Goal: Check status: Check status

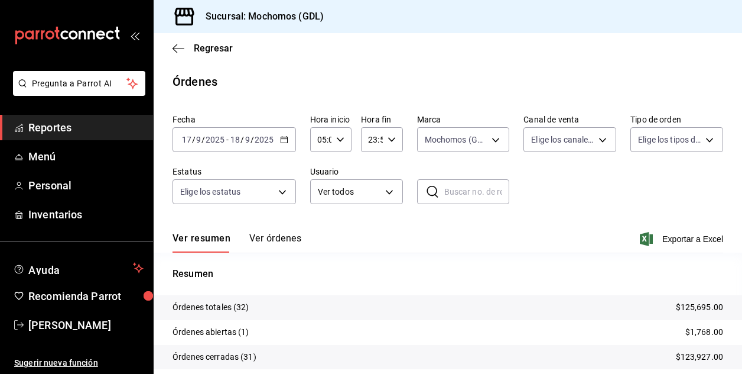
scroll to position [90, 0]
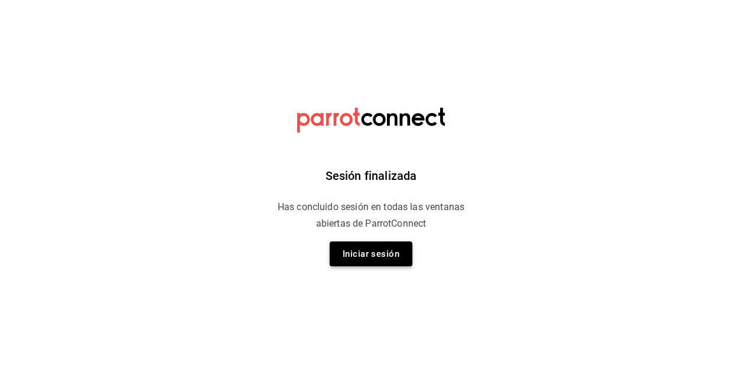
click at [362, 251] on button "Iniciar sesión" at bounding box center [371, 253] width 83 height 25
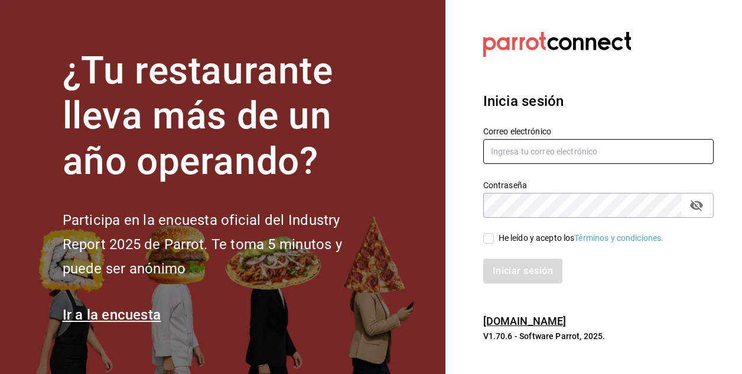
type input "JOSE.AVILA@COSTENO.COM"
click at [489, 238] on input "He leído y acepto los Términos y condiciones." at bounding box center [489, 238] width 11 height 11
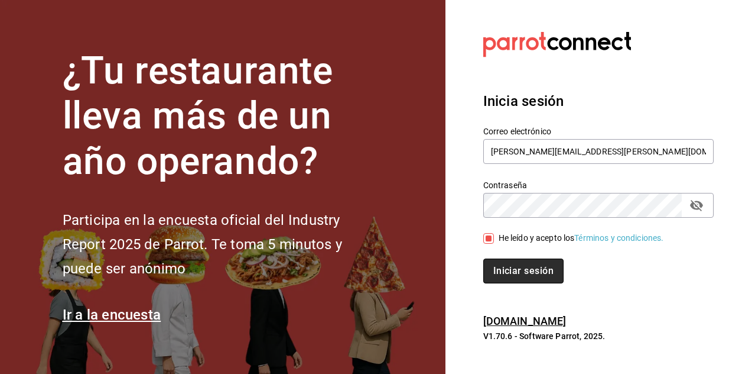
click at [499, 261] on button "Iniciar sesión" at bounding box center [524, 270] width 80 height 25
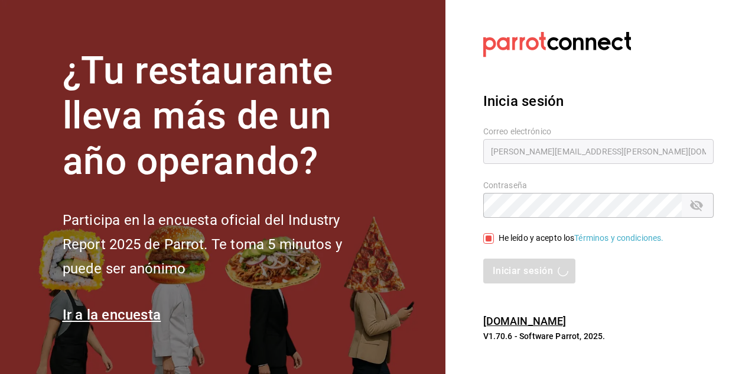
click at [466, 191] on section "Datos incorrectos. Verifica que tu Correo o Contraseña estén bien escritos. Ini…" at bounding box center [594, 187] width 297 height 374
click at [488, 242] on input "He leído y acepto los Términos y condiciones." at bounding box center [489, 238] width 11 height 11
click at [489, 239] on input "He leído y acepto los Términos y condiciones." at bounding box center [489, 238] width 11 height 11
checkbox input "true"
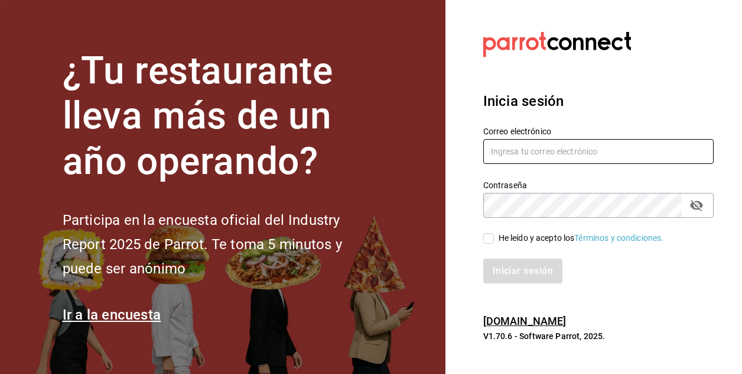
type input "JOSE.AVILA@COSTENO.COM"
click at [486, 238] on input "He leído y acepto los Términos y condiciones." at bounding box center [489, 238] width 11 height 11
checkbox input "true"
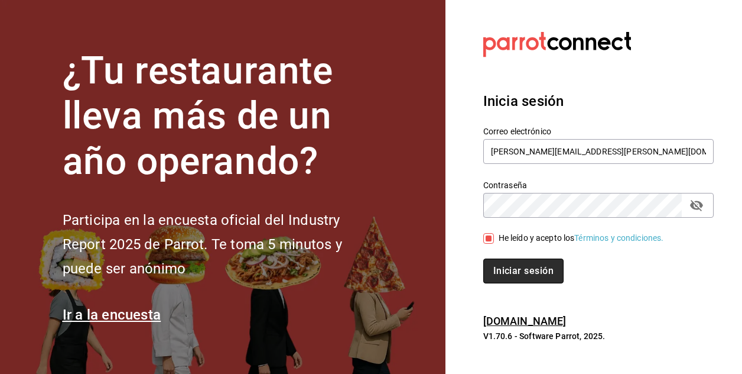
click at [499, 269] on button "Iniciar sesión" at bounding box center [524, 270] width 80 height 25
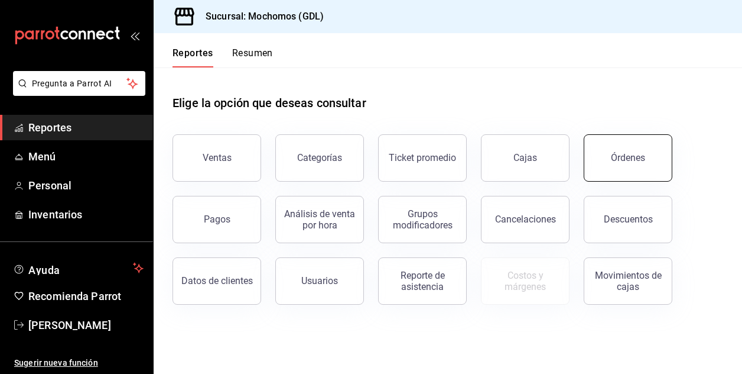
click at [603, 164] on button "Órdenes" at bounding box center [628, 157] width 89 height 47
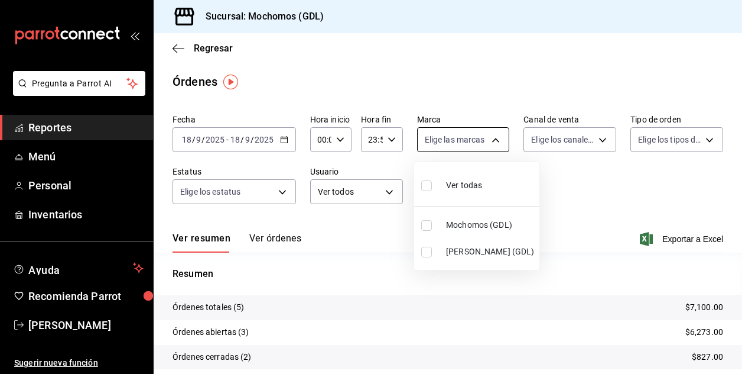
click at [493, 141] on body "Pregunta a Parrot AI Reportes Menú Personal Inventarios Ayuda Recomienda Parrot…" at bounding box center [371, 187] width 742 height 374
click at [430, 225] on input "checkbox" at bounding box center [426, 225] width 11 height 11
checkbox input "true"
type input "36c25d4a-7cb0-456c-a434-e981d54830bc"
click at [192, 138] on div at bounding box center [371, 187] width 742 height 374
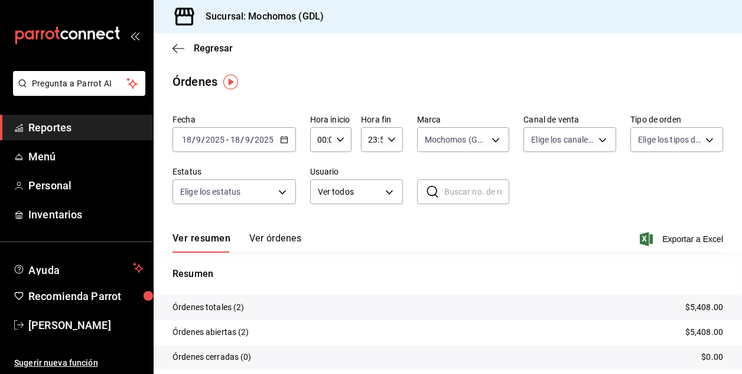
click at [189, 131] on div "[DATE] [DATE] - [DATE] [DATE]" at bounding box center [235, 139] width 124 height 25
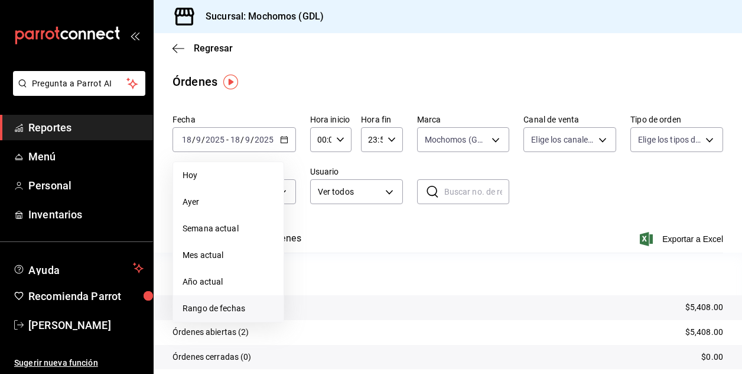
click at [219, 306] on span "Rango de fechas" at bounding box center [229, 308] width 92 height 12
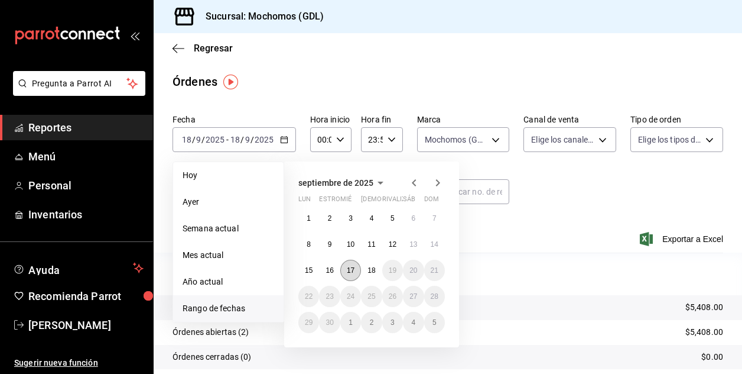
click at [349, 270] on abbr "17" at bounding box center [351, 270] width 8 height 8
click at [365, 273] on button "18" at bounding box center [371, 270] width 21 height 21
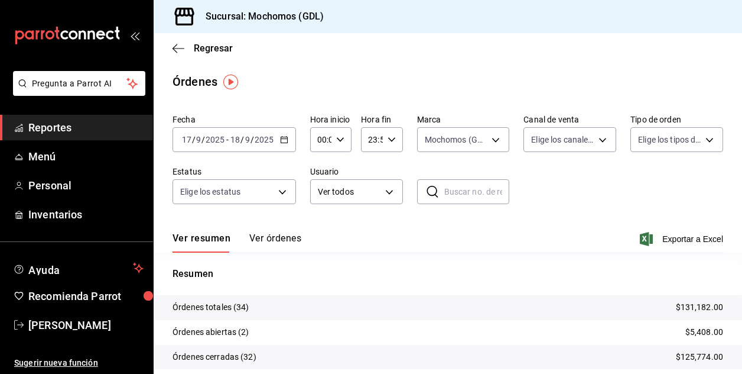
click at [338, 138] on icon "button" at bounding box center [340, 139] width 8 height 8
click at [319, 227] on span "02" at bounding box center [320, 226] width 2 height 9
type input "02:00"
click at [319, 187] on span "04" at bounding box center [320, 188] width 2 height 9
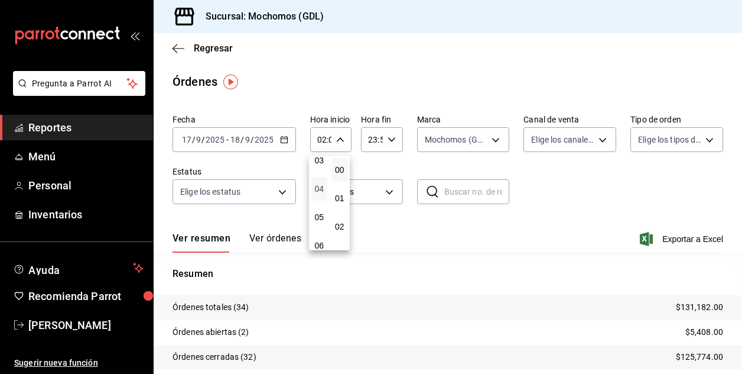
type input "04:00"
click at [448, 254] on div at bounding box center [371, 187] width 742 height 374
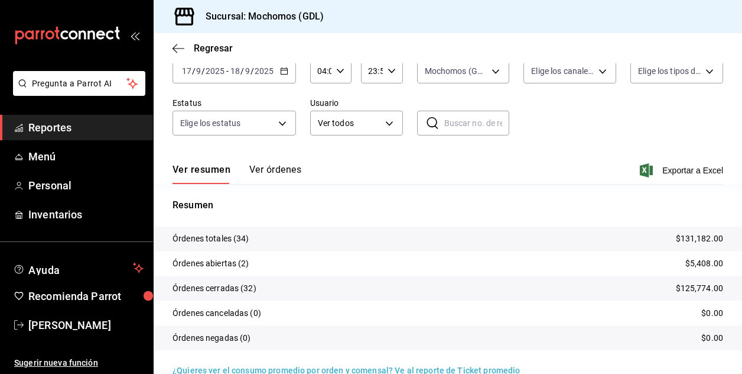
scroll to position [90, 0]
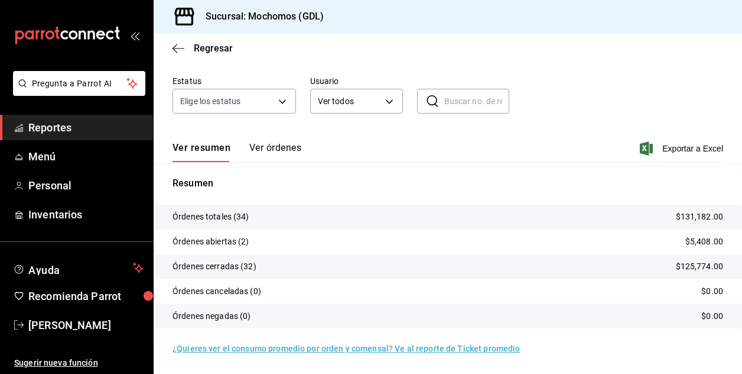
click at [267, 144] on button "Ver órdenes" at bounding box center [275, 152] width 52 height 20
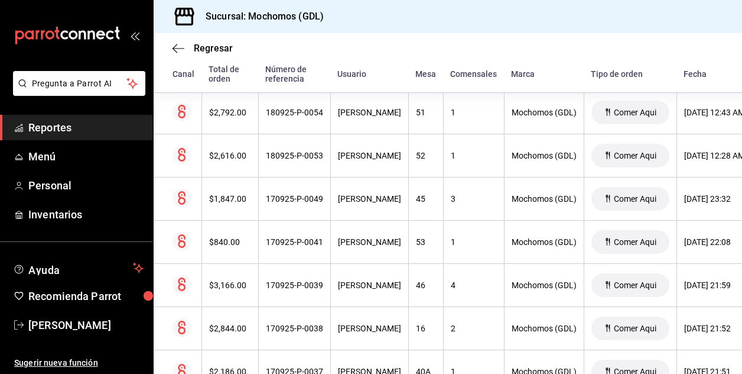
scroll to position [232, 0]
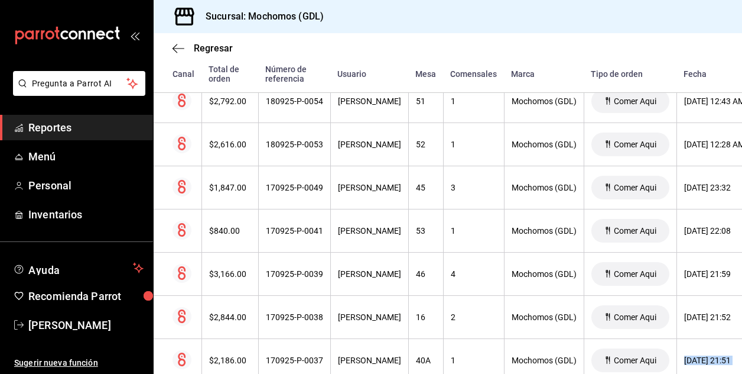
click at [739, 367] on div "Regresar Órdenes Fecha [DATE] [DATE] - [DATE] [DATE] Hora inicio 04:00 Hora ini…" at bounding box center [448, 203] width 589 height 341
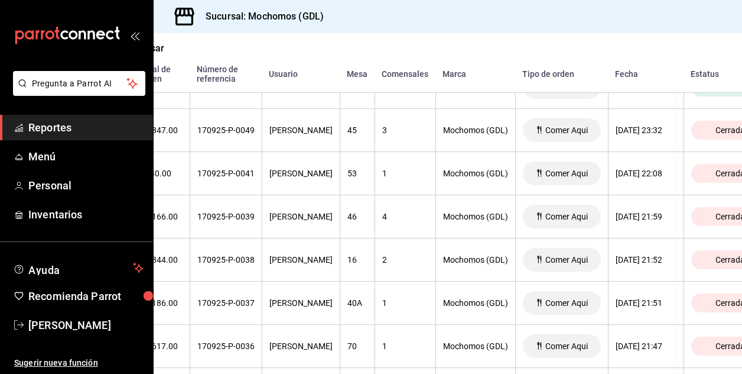
scroll to position [381, 179]
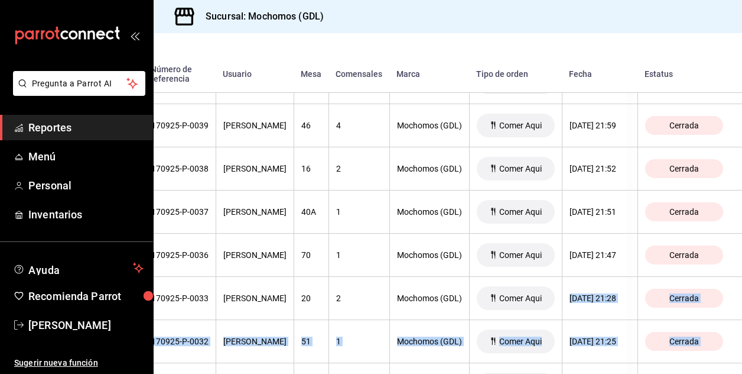
click at [739, 367] on div "Regresar Órdenes Fecha [DATE] [DATE] - [DATE] [DATE] Hora inicio 04:00 Hora ini…" at bounding box center [448, 203] width 589 height 341
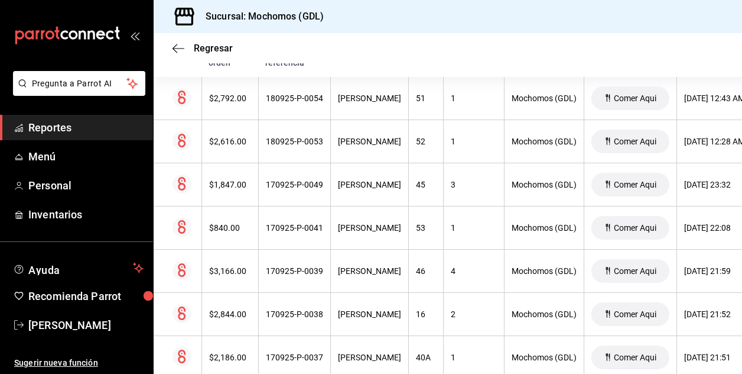
scroll to position [220, 0]
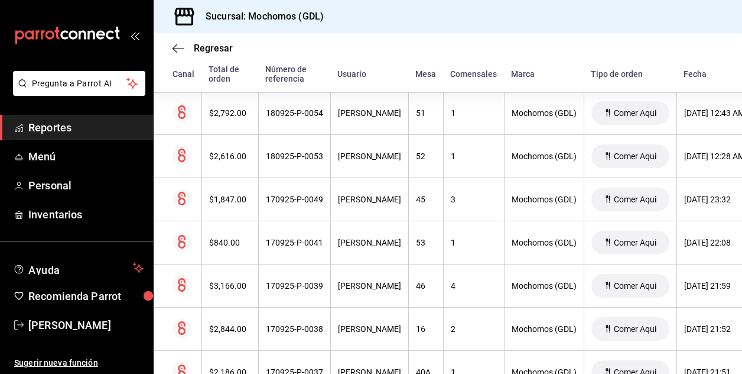
click at [739, 371] on div "Regresar Órdenes Fecha [DATE] [DATE] - [DATE] [DATE] Hora inicio 04:00 Hora ini…" at bounding box center [448, 203] width 589 height 341
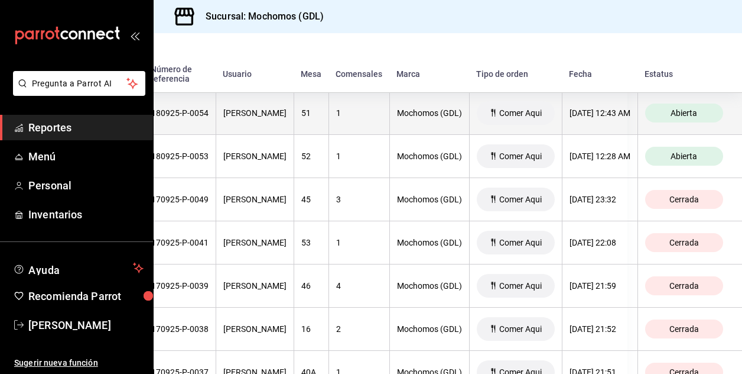
click at [666, 118] on span "Abierta" at bounding box center [684, 112] width 36 height 9
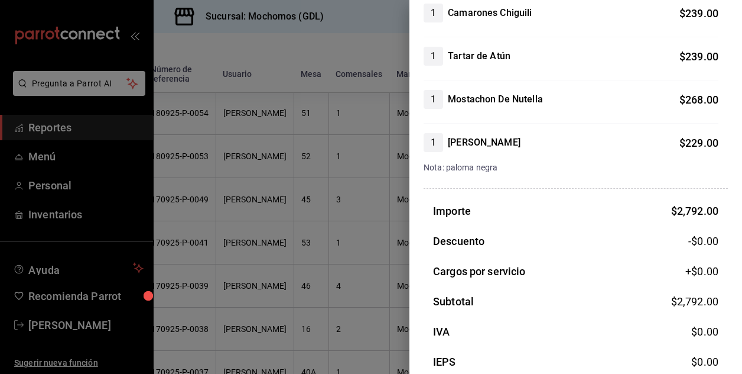
scroll to position [355, 0]
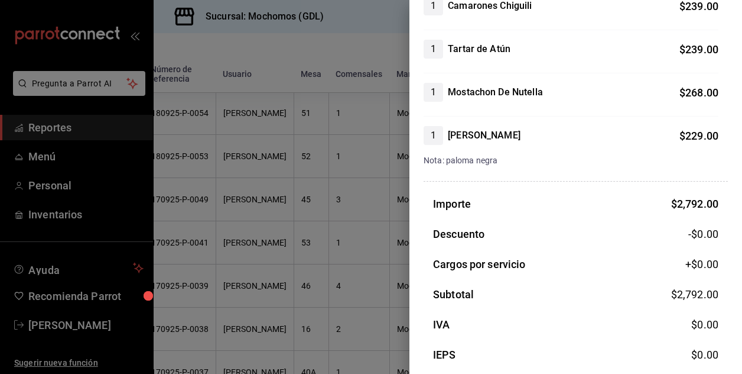
click at [286, 95] on div at bounding box center [371, 187] width 742 height 374
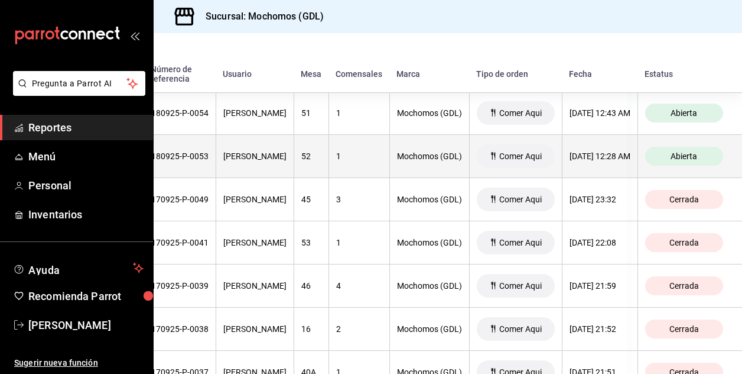
click at [659, 151] on div "Abierta" at bounding box center [685, 156] width 78 height 19
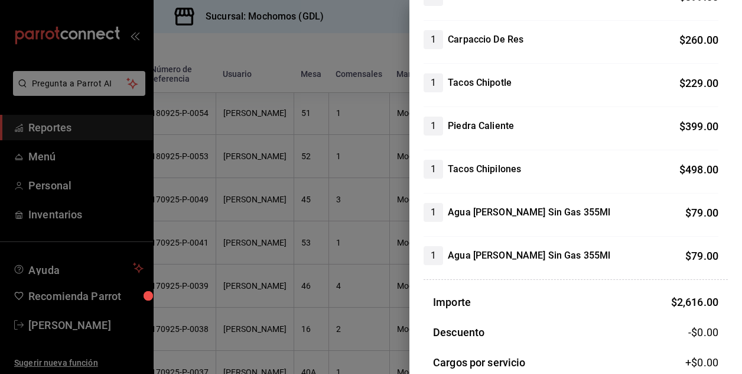
scroll to position [284, 0]
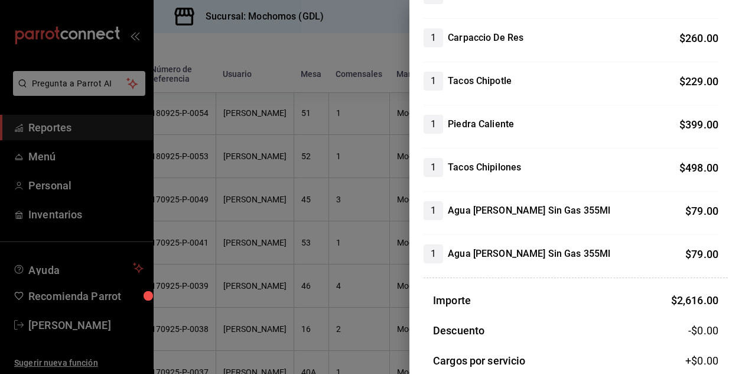
click at [261, 145] on div at bounding box center [371, 187] width 742 height 374
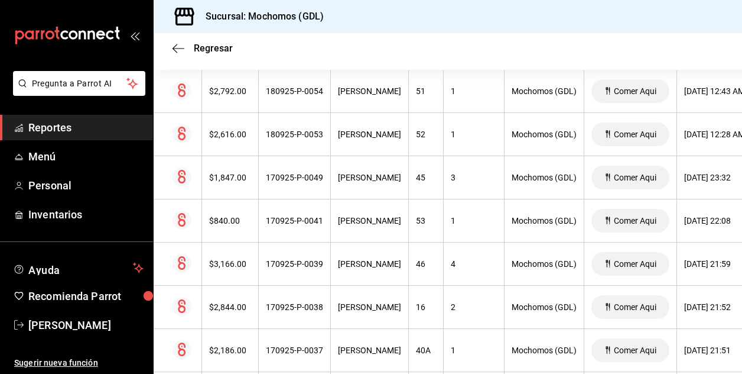
scroll to position [0, 0]
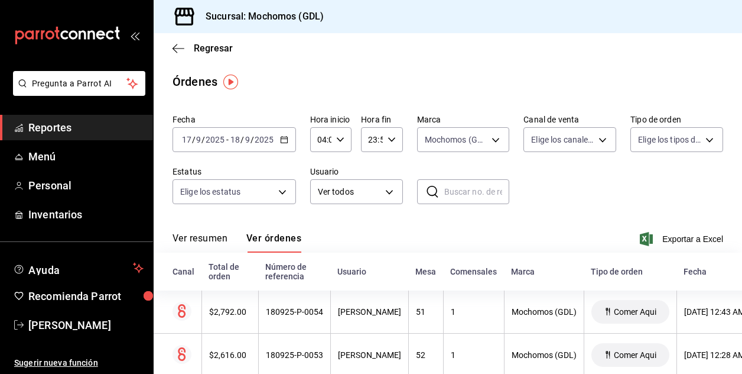
click at [193, 236] on font "Ver resumen" at bounding box center [200, 238] width 55 height 12
